Goal: Download file/media

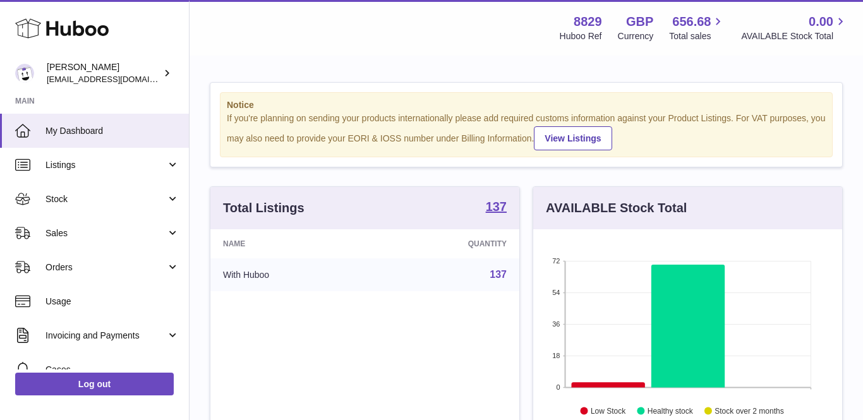
scroll to position [197, 309]
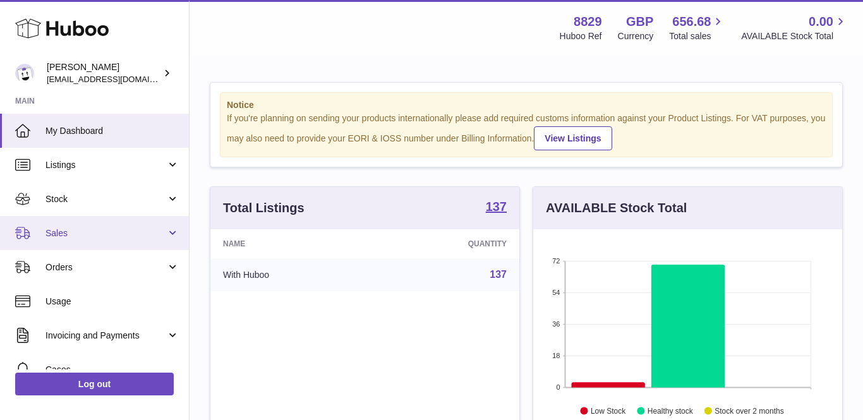
click at [78, 231] on span "Sales" at bounding box center [106, 234] width 121 height 12
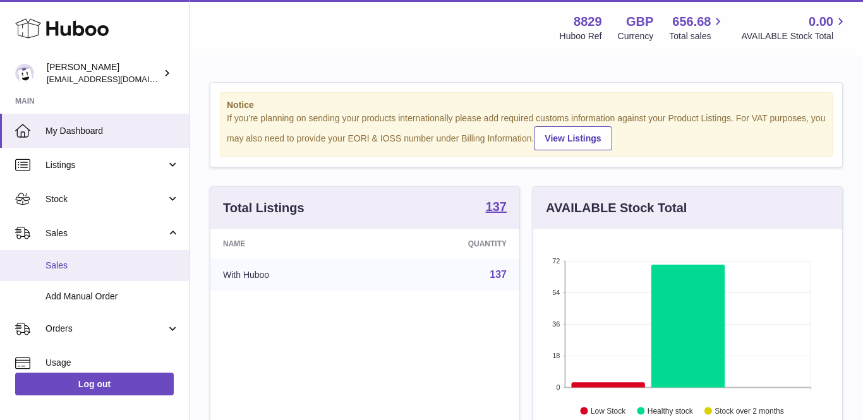
click at [77, 258] on link "Sales" at bounding box center [94, 265] width 189 height 31
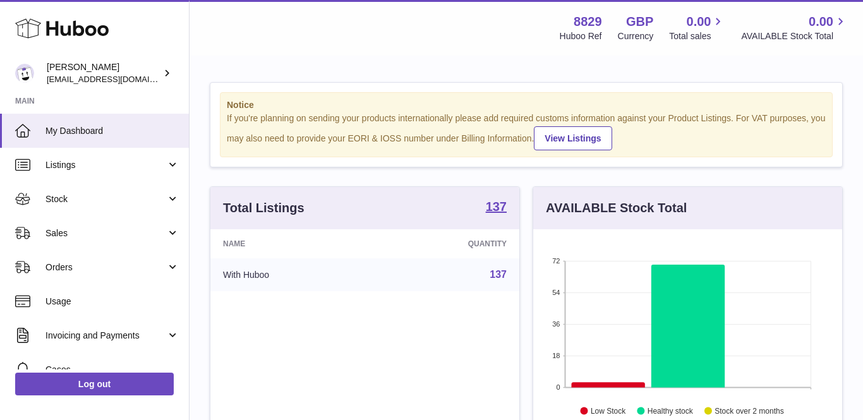
scroll to position [197, 309]
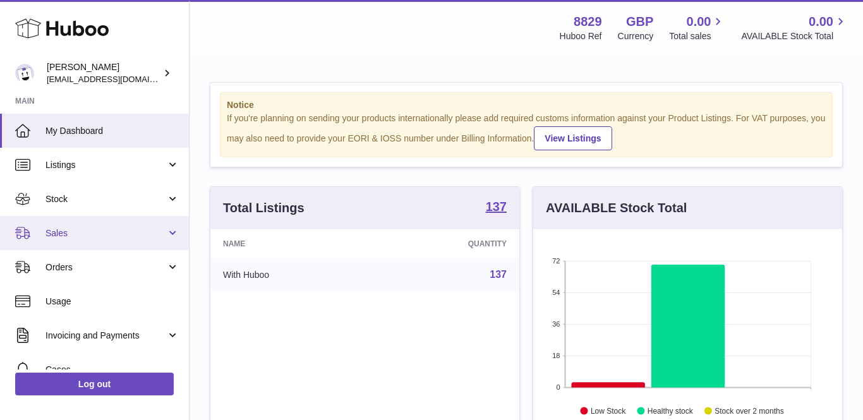
click at [86, 228] on span "Sales" at bounding box center [106, 234] width 121 height 12
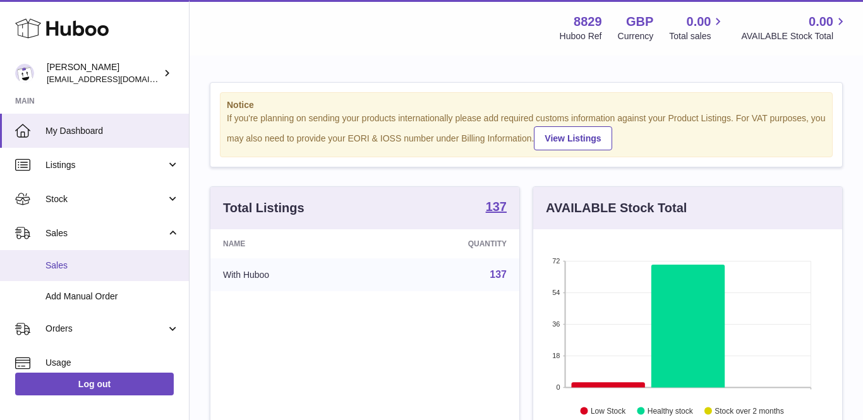
click at [71, 257] on link "Sales" at bounding box center [94, 265] width 189 height 31
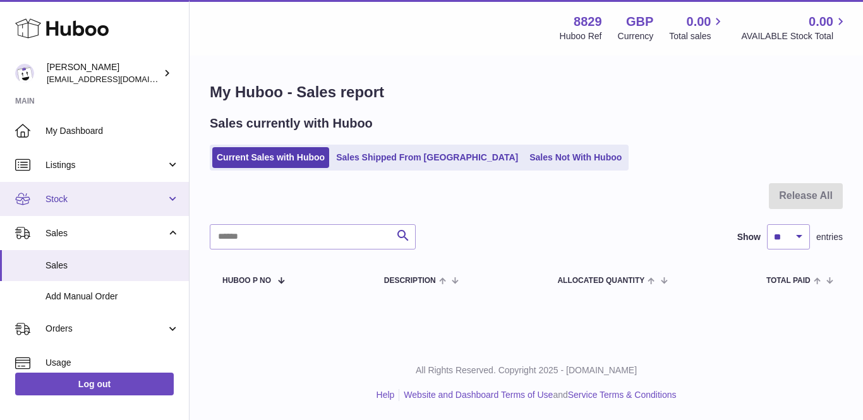
click at [54, 188] on link "Stock" at bounding box center [94, 199] width 189 height 34
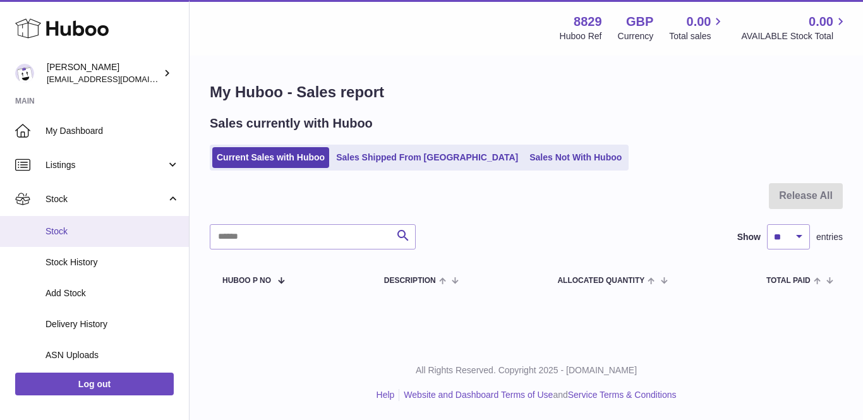
click at [58, 231] on span "Stock" at bounding box center [113, 232] width 134 height 12
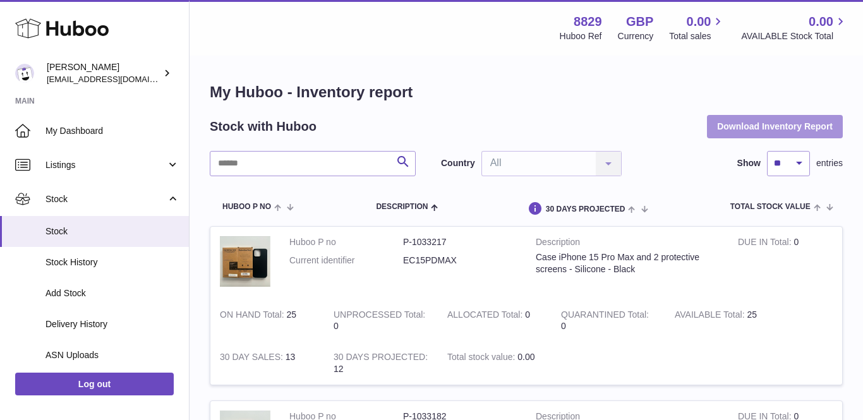
click at [782, 123] on button "Download Inventory Report" at bounding box center [775, 126] width 136 height 23
